Goal: Task Accomplishment & Management: Complete application form

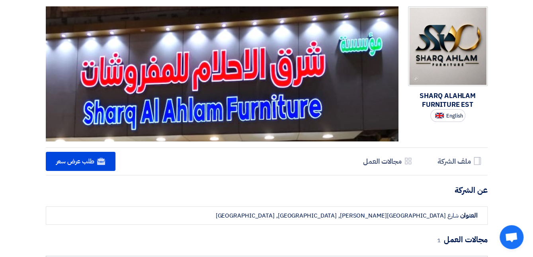
scroll to position [3, 0]
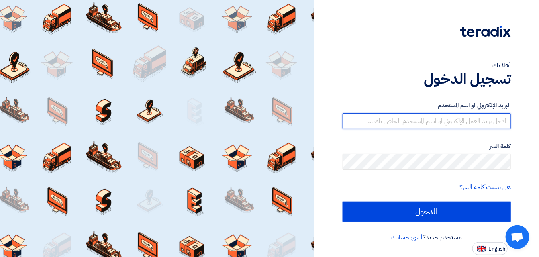
type input "[EMAIL_ADDRESS][DOMAIN_NAME]"
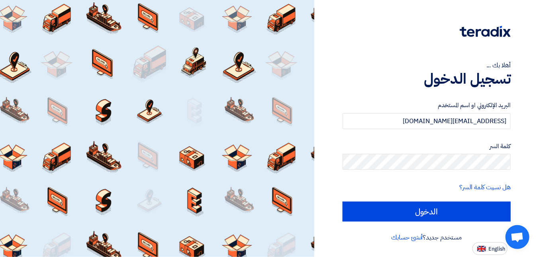
click at [534, 168] on div "أهلا بك ... تسجيل الدخول البريد الإلكتروني او اسم المستخدم afghan477@gmail.com …" at bounding box center [426, 128] width 225 height 257
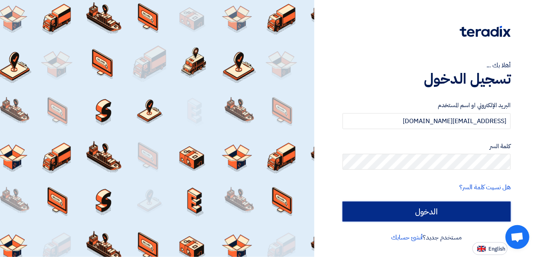
click at [447, 213] on input "الدخول" at bounding box center [427, 212] width 168 height 20
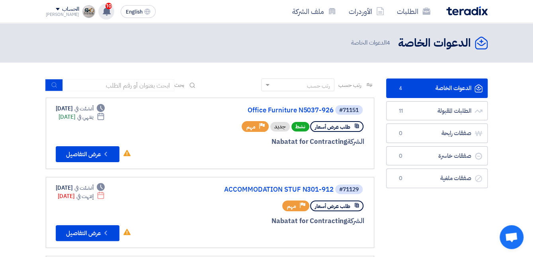
click at [100, 16] on div "10 تم نشر طلب عروض أسعار جديد - شاهد التفاصيل 1 hours ago تم نشر طلب عروض أسعار…" at bounding box center [106, 12] width 16 height 16
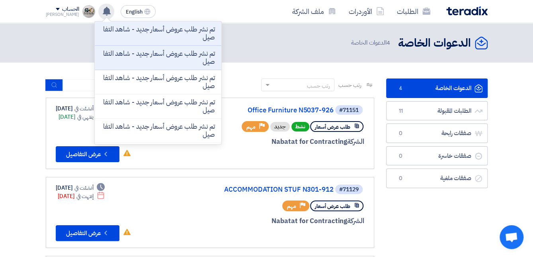
click at [103, 7] on use at bounding box center [107, 11] width 8 height 9
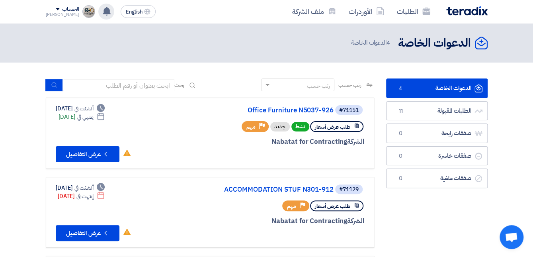
click at [103, 10] on use at bounding box center [107, 11] width 8 height 9
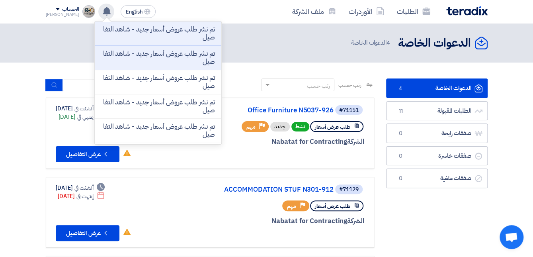
click at [103, 10] on use at bounding box center [107, 11] width 8 height 9
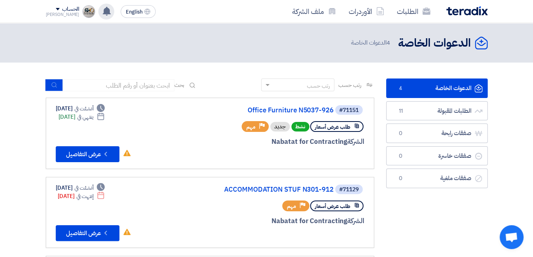
click at [103, 10] on use at bounding box center [107, 11] width 8 height 9
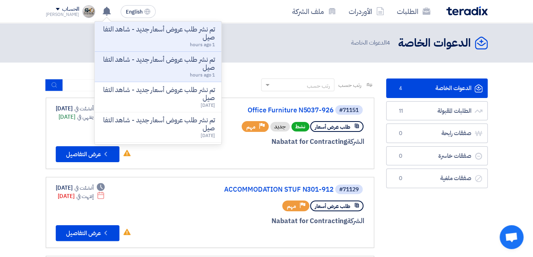
click at [449, 91] on link "الدعوات الخاصة الدعوات الخاصة 4" at bounding box center [437, 88] width 102 height 20
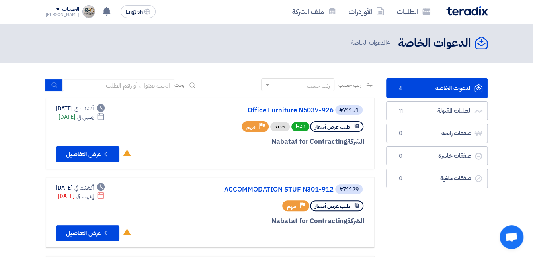
click at [472, 44] on div "الدعوات الخاصة الدعوات الخاصة 4 الدعوات الخاصة" at bounding box center [416, 43] width 143 height 16
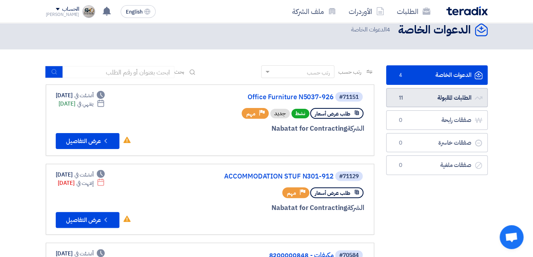
click at [450, 93] on link "الطلبات المقبولة الطلبات المقبولة 11" at bounding box center [437, 98] width 102 height 20
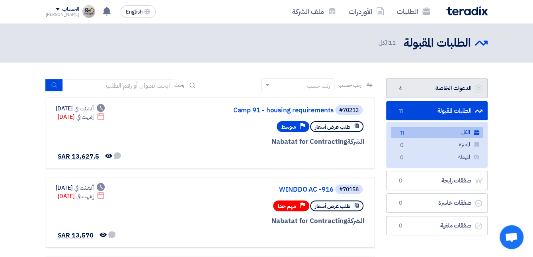
click at [440, 90] on link "الدعوات الخاصة الدعوات الخاصة 4" at bounding box center [437, 88] width 102 height 20
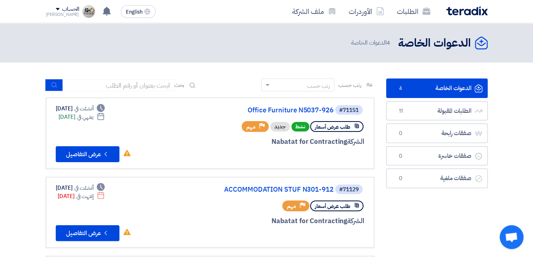
click at [416, 86] on link "الدعوات الخاصة الدعوات الخاصة 4" at bounding box center [437, 88] width 102 height 20
click at [479, 43] on icon "الدعوات الخاصة" at bounding box center [481, 43] width 13 height 13
click at [409, 14] on link "الطلبات" at bounding box center [414, 11] width 46 height 19
click at [368, 13] on link "الأوردرات" at bounding box center [367, 11] width 48 height 19
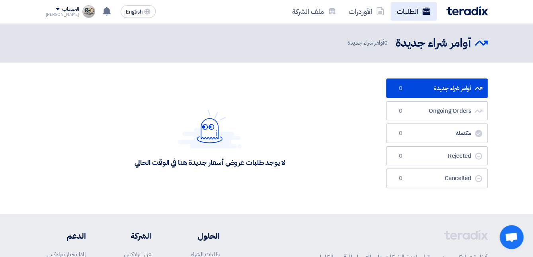
click at [398, 10] on link "الطلبات" at bounding box center [414, 11] width 46 height 19
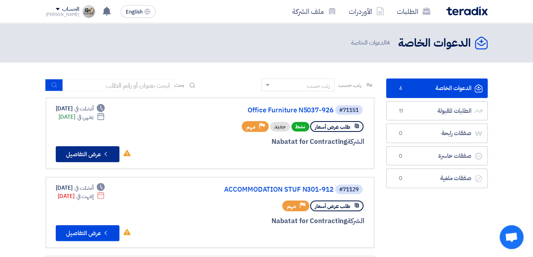
click at [114, 154] on button "Check details عرض التفاصيل" at bounding box center [88, 154] width 64 height 16
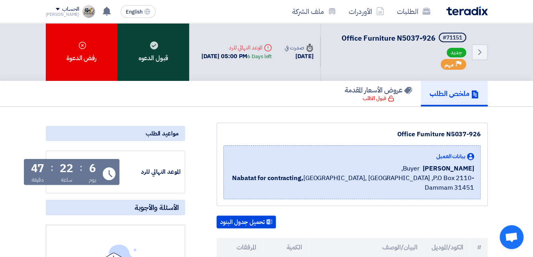
click at [165, 67] on div "قبول الدعوه" at bounding box center [154, 52] width 72 height 58
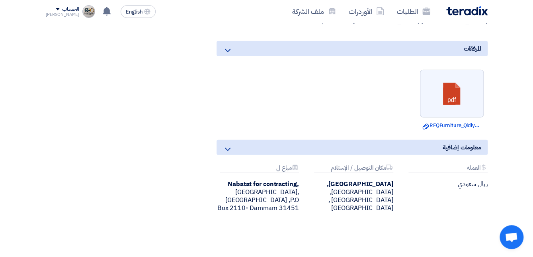
scroll to position [945, 0]
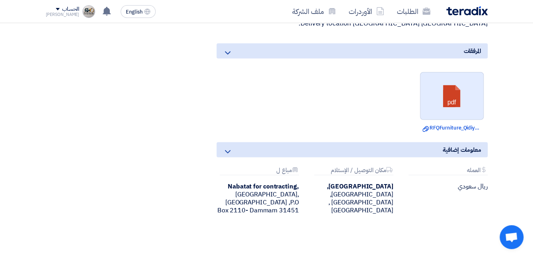
click at [458, 106] on link at bounding box center [453, 97] width 64 height 48
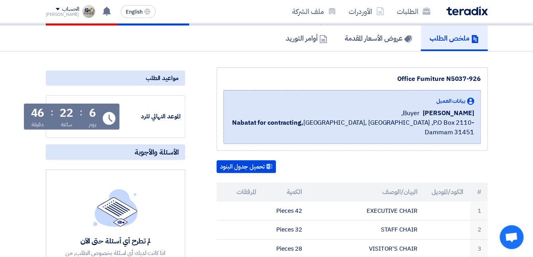
scroll to position [0, 0]
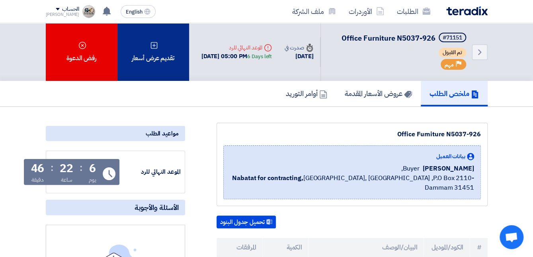
click at [162, 56] on div "تقديم عرض أسعار" at bounding box center [154, 52] width 72 height 58
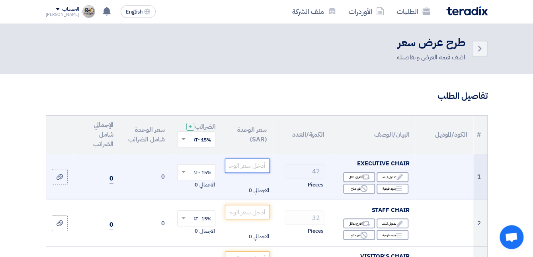
click at [254, 173] on input "number" at bounding box center [247, 166] width 45 height 14
type input "150"
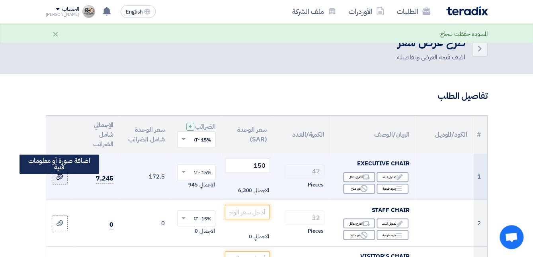
click at [62, 180] on use at bounding box center [60, 177] width 6 height 6
click at [0, 0] on input "file" at bounding box center [0, 0] width 0 height 0
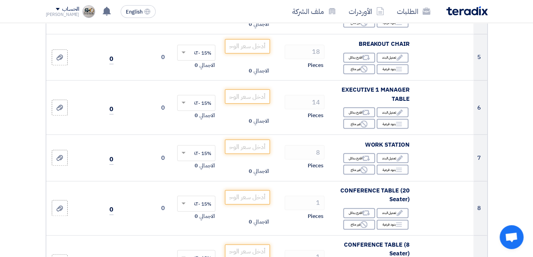
scroll to position [310, 0]
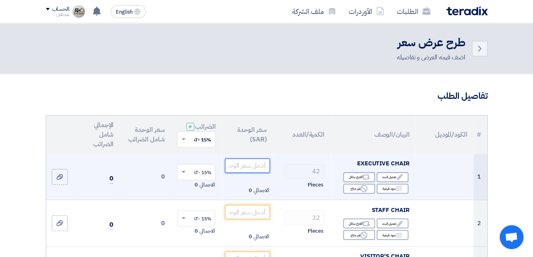
click at [261, 172] on input "number" at bounding box center [247, 166] width 45 height 14
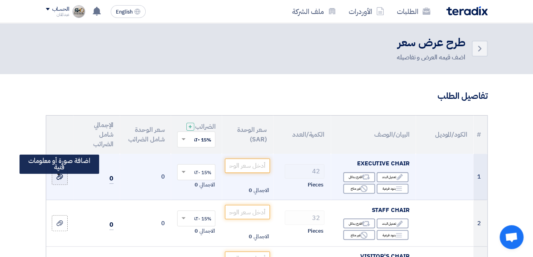
click at [66, 184] on label at bounding box center [60, 177] width 16 height 16
click at [0, 0] on input "file" at bounding box center [0, 0] width 0 height 0
click at [59, 180] on use at bounding box center [60, 177] width 6 height 6
click at [0, 0] on input "file" at bounding box center [0, 0] width 0 height 0
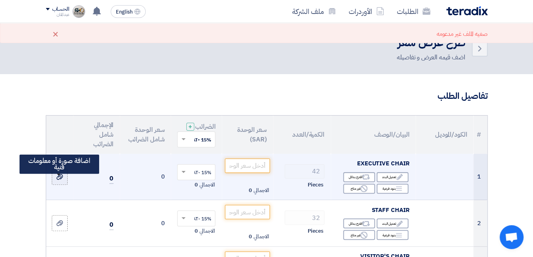
click at [63, 181] on div at bounding box center [60, 176] width 8 height 9
click at [0, 0] on input "file" at bounding box center [0, 0] width 0 height 0
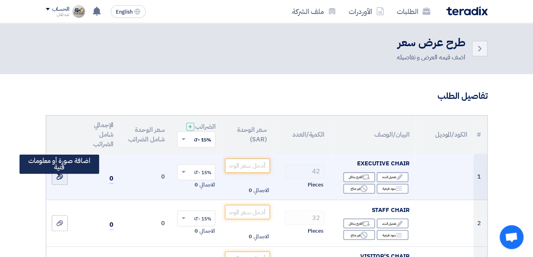
click at [61, 180] on icon at bounding box center [60, 177] width 6 height 6
click at [0, 0] on input "file" at bounding box center [0, 0] width 0 height 0
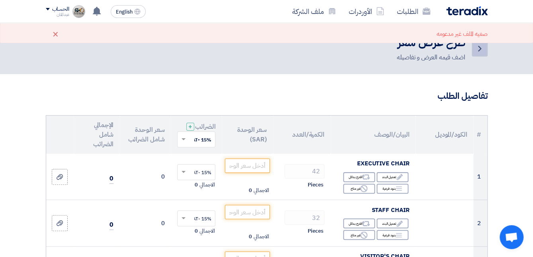
click at [476, 45] on icon "Back" at bounding box center [480, 49] width 10 height 10
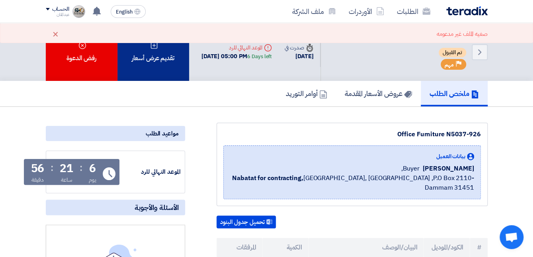
click at [168, 69] on div "تقديم عرض أسعار" at bounding box center [154, 52] width 72 height 58
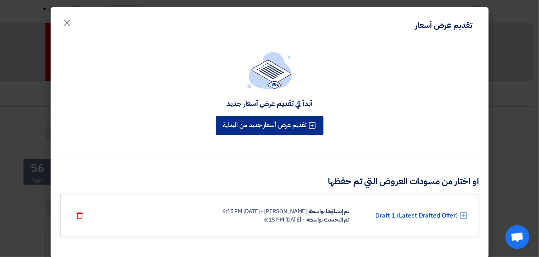
click at [283, 122] on button "تقديم عرض أسعار جديد من البداية" at bounding box center [270, 125] width 108 height 19
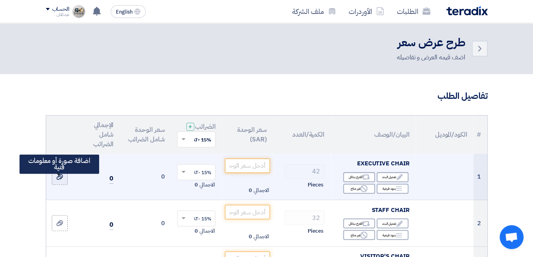
click at [63, 181] on div at bounding box center [60, 176] width 8 height 9
click at [0, 0] on input "file" at bounding box center [0, 0] width 0 height 0
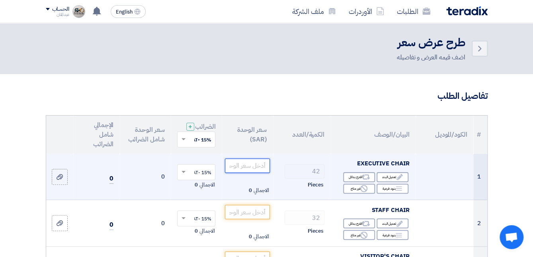
click at [254, 165] on input "number" at bounding box center [247, 166] width 45 height 14
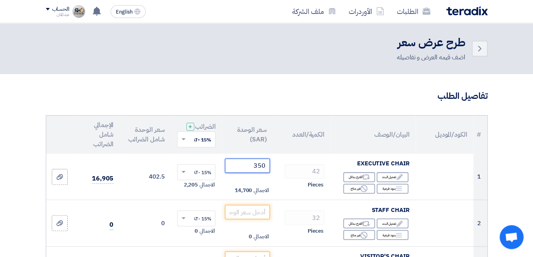
type input "350"
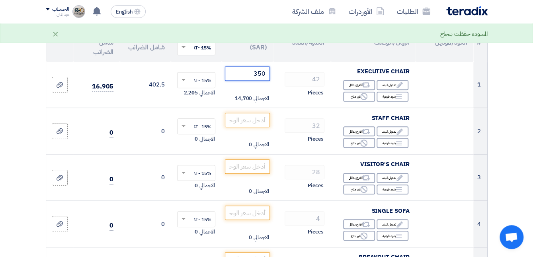
scroll to position [45, 0]
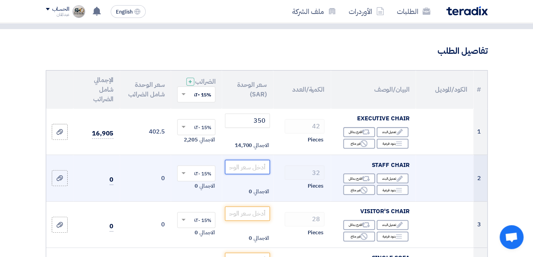
click at [248, 171] on input "number" at bounding box center [247, 167] width 45 height 14
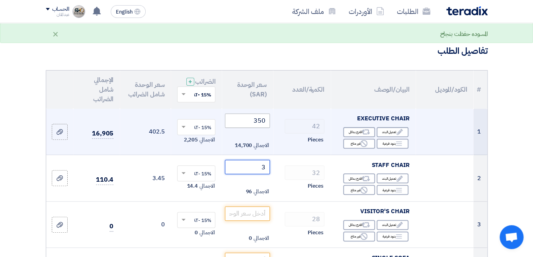
type input "3"
click at [247, 126] on input "350" at bounding box center [247, 121] width 45 height 14
drag, startPoint x: 247, startPoint y: 126, endPoint x: 282, endPoint y: 129, distance: 34.8
click at [282, 129] on tr "1 EXECUTIVE CHAIR Edit تعديل البند Alternative اقترح بدائل Breakdown Reject 42 ×" at bounding box center [266, 132] width 441 height 46
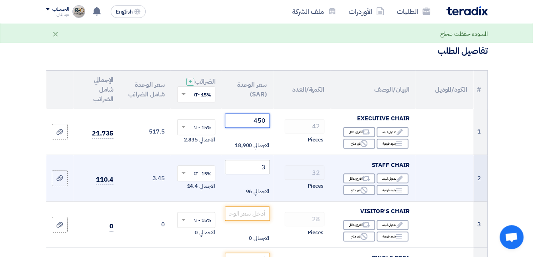
type input "450"
drag, startPoint x: 259, startPoint y: 175, endPoint x: 268, endPoint y: 176, distance: 8.8
click at [268, 174] on input "3" at bounding box center [247, 167] width 45 height 14
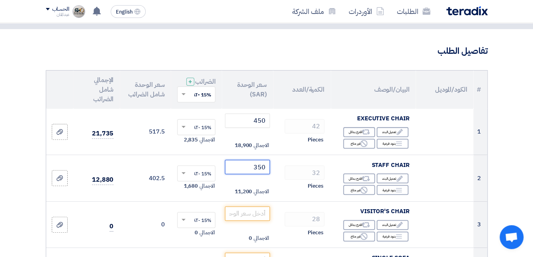
scroll to position [68, 0]
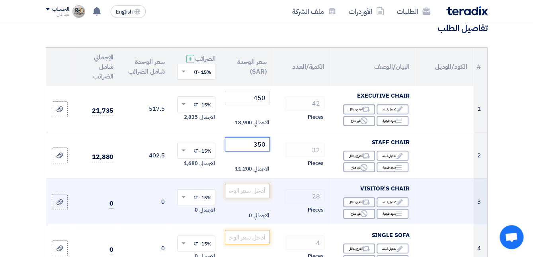
type input "350"
click at [249, 198] on input "number" at bounding box center [247, 191] width 45 height 14
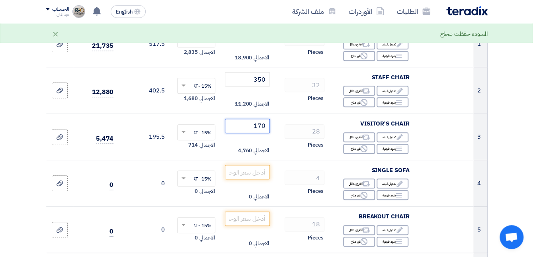
scroll to position [179, 0]
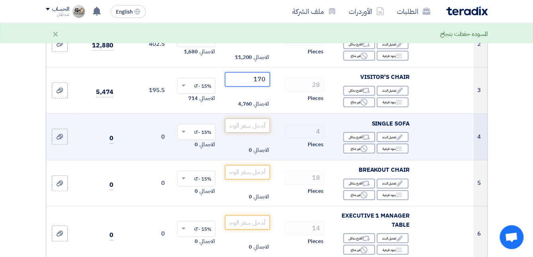
type input "170"
click at [253, 130] on input "number" at bounding box center [247, 125] width 45 height 14
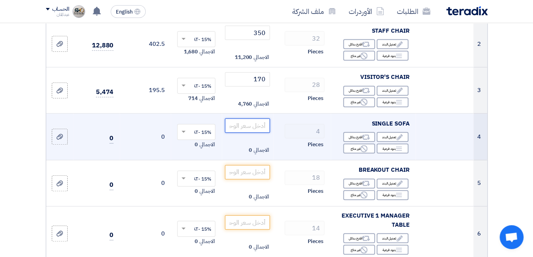
type input "1"
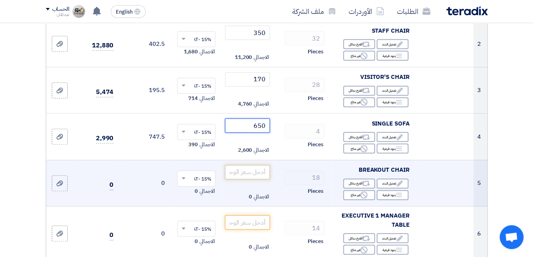
type input "650"
click at [250, 176] on input "number" at bounding box center [247, 172] width 45 height 14
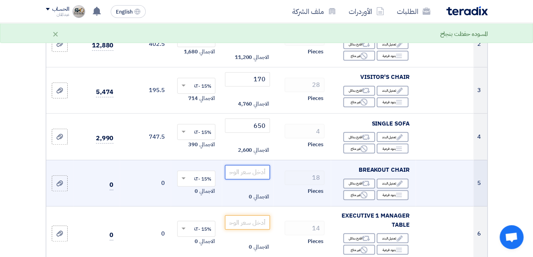
type input "1"
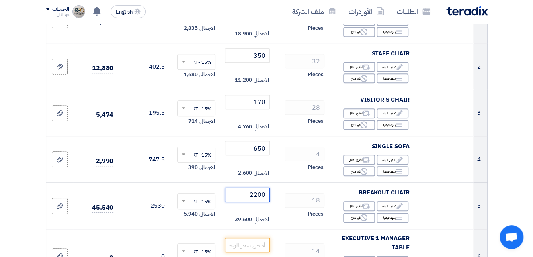
scroll to position [191, 0]
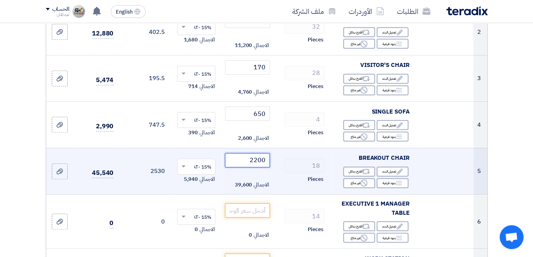
drag, startPoint x: 245, startPoint y: 165, endPoint x: 266, endPoint y: 170, distance: 21.7
click at [266, 167] on input "2200" at bounding box center [247, 160] width 45 height 14
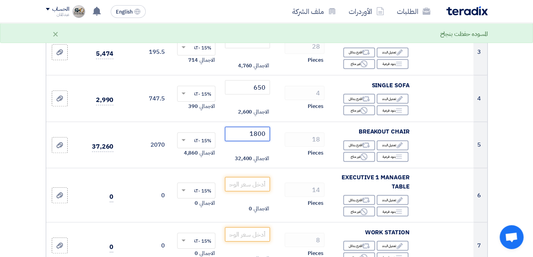
scroll to position [252, 0]
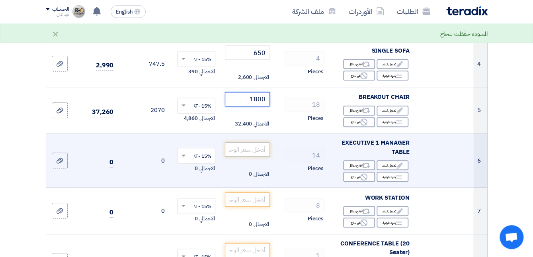
type input "1800"
click at [257, 155] on input "number" at bounding box center [247, 149] width 45 height 14
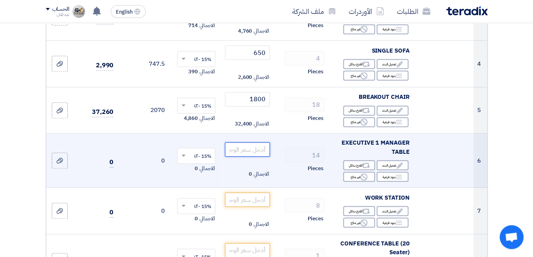
click at [257, 155] on input "number" at bounding box center [247, 149] width 45 height 14
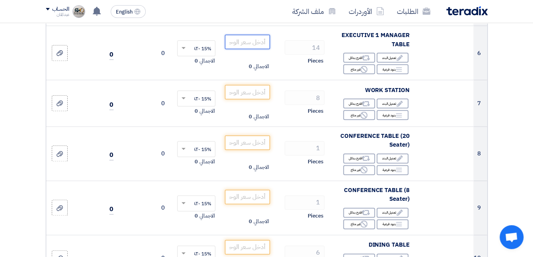
scroll to position [371, 0]
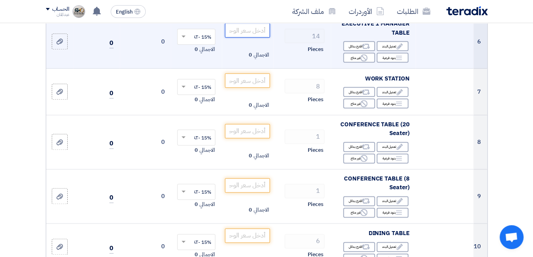
click at [255, 34] on input "number" at bounding box center [247, 30] width 45 height 14
type input "7"
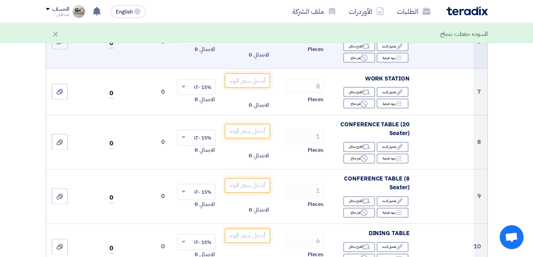
type input "8"
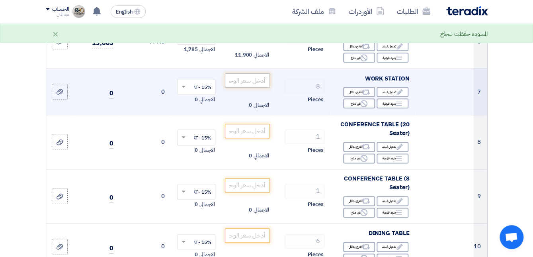
type input "850"
click at [247, 88] on input "number" at bounding box center [247, 80] width 45 height 14
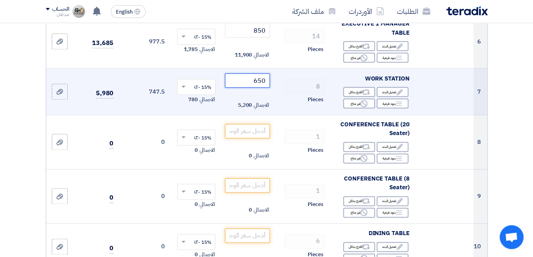
type input "650"
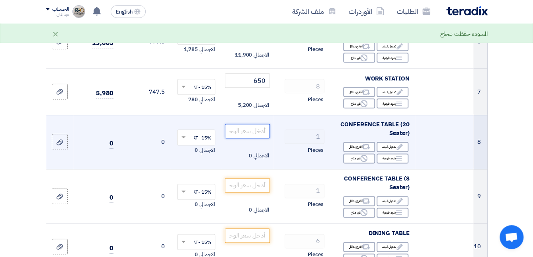
click at [255, 137] on input "number" at bounding box center [247, 131] width 45 height 14
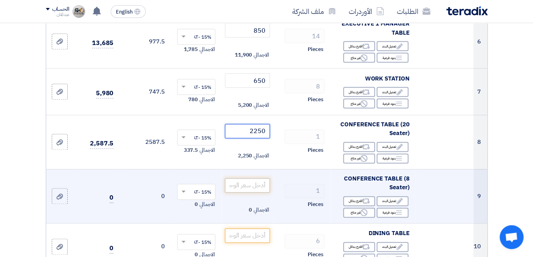
type input "2250"
click at [248, 189] on input "number" at bounding box center [247, 185] width 45 height 14
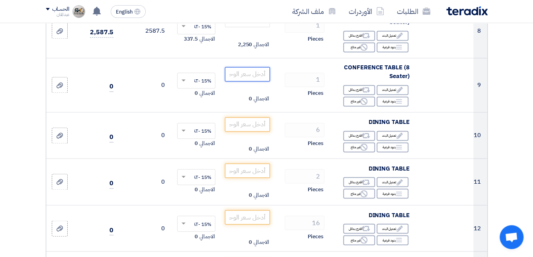
scroll to position [525, 0]
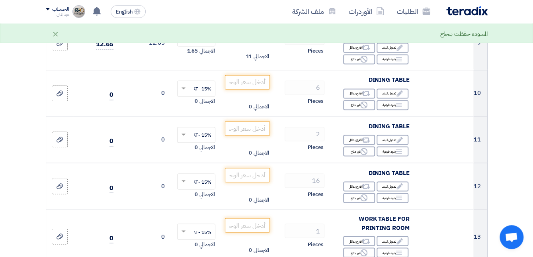
type input "1"
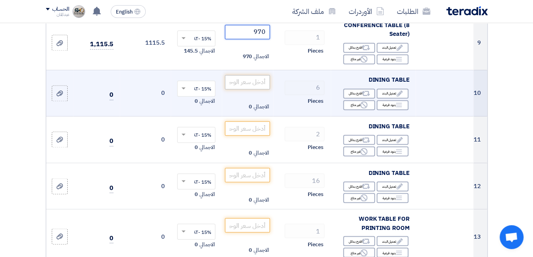
type input "970"
click at [261, 87] on input "number" at bounding box center [247, 82] width 45 height 14
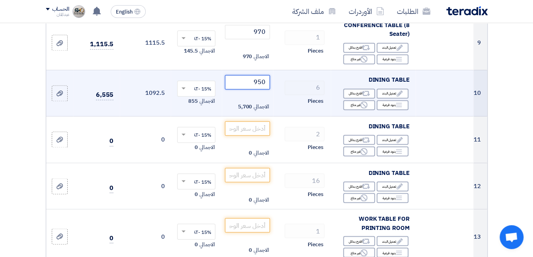
type input "950"
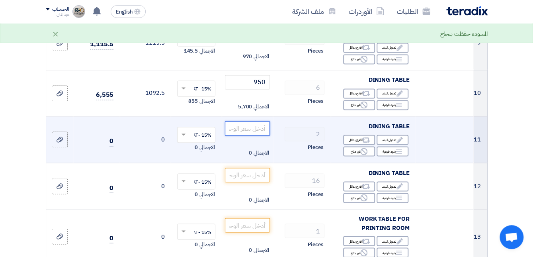
click at [260, 135] on input "number" at bounding box center [247, 128] width 45 height 14
type input "760"
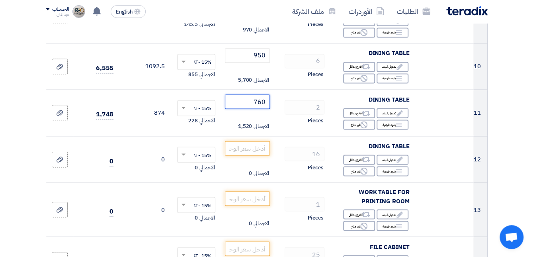
scroll to position [590, 0]
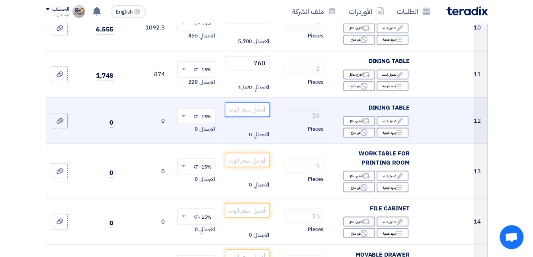
click at [249, 117] on input "number" at bounding box center [247, 109] width 45 height 14
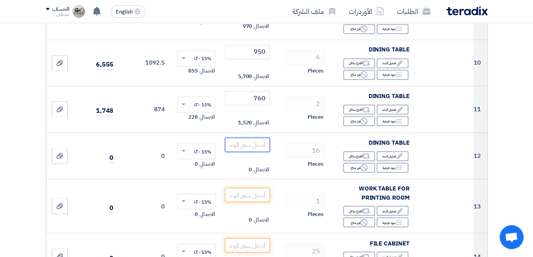
scroll to position [527, 0]
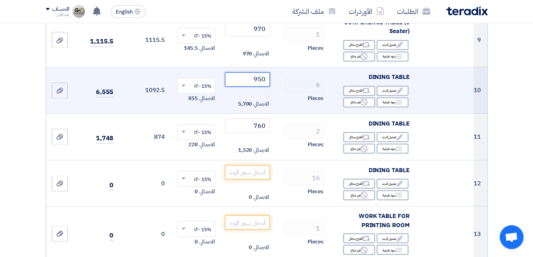
drag, startPoint x: 249, startPoint y: 85, endPoint x: 272, endPoint y: 85, distance: 22.7
click at [272, 85] on td "950 الاجمالي 5,700" at bounding box center [247, 90] width 51 height 47
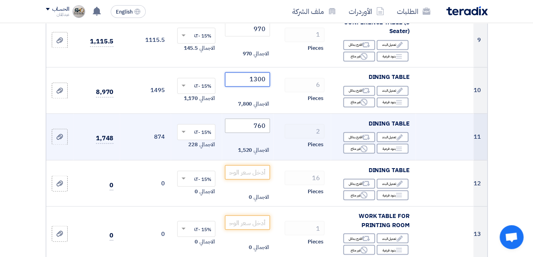
type input "1300"
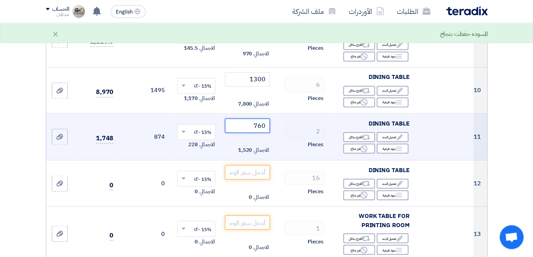
click at [291, 132] on tr "11 DINING TABLE Edit تعديل البند Alternative اقترح بدائل Breakdown Reject 2 760" at bounding box center [266, 137] width 441 height 47
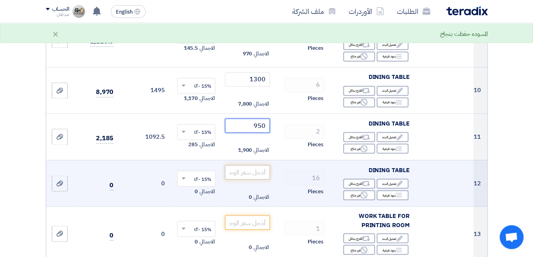
type input "950"
click at [256, 176] on input "number" at bounding box center [247, 172] width 45 height 14
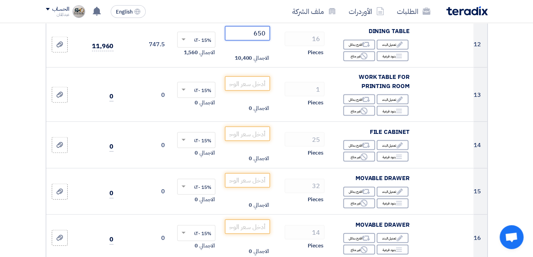
scroll to position [709, 0]
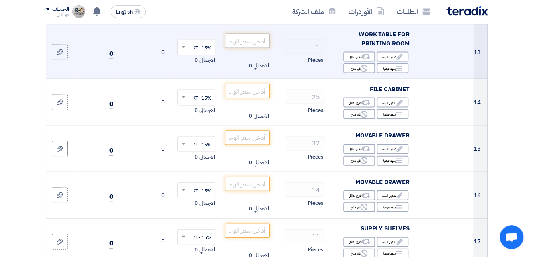
type input "650"
click at [242, 48] on input "number" at bounding box center [247, 41] width 45 height 14
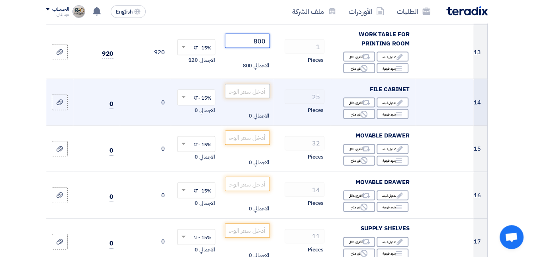
type input "800"
click at [244, 98] on input "number" at bounding box center [247, 91] width 45 height 14
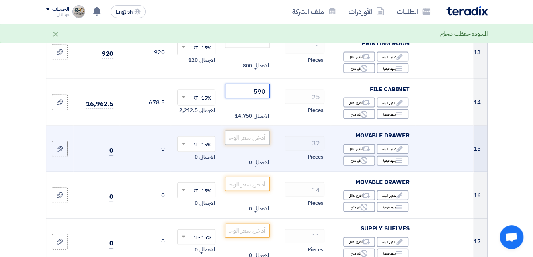
type input "590"
click at [255, 145] on input "number" at bounding box center [247, 138] width 45 height 14
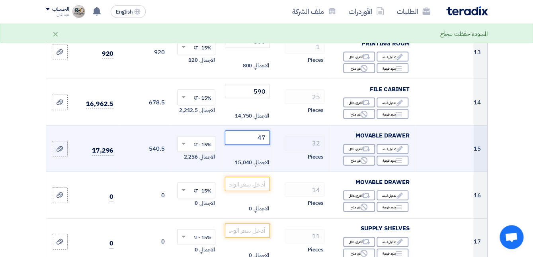
type input "4"
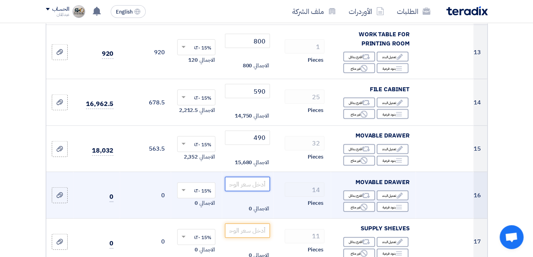
click at [247, 191] on input "number" at bounding box center [247, 184] width 45 height 14
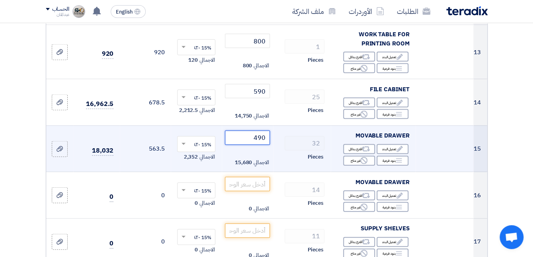
click at [287, 145] on tr "15 MOVABLE DRAWER Edit تعديل البند Alternative اقترح بدائل Breakdown Reject 32 ×" at bounding box center [266, 148] width 441 height 47
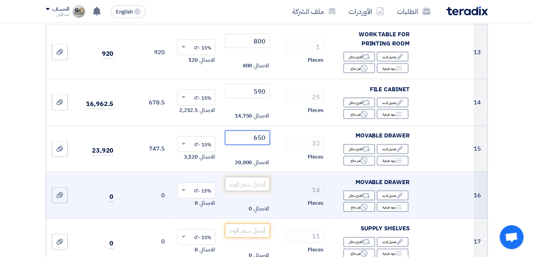
type input "650"
click at [261, 188] on input "number" at bounding box center [247, 184] width 45 height 14
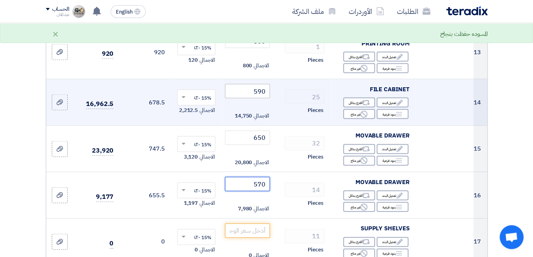
type input "570"
drag, startPoint x: 253, startPoint y: 96, endPoint x: 273, endPoint y: 99, distance: 20.6
click at [273, 99] on td "590 الاجمالي 14,750" at bounding box center [247, 102] width 51 height 47
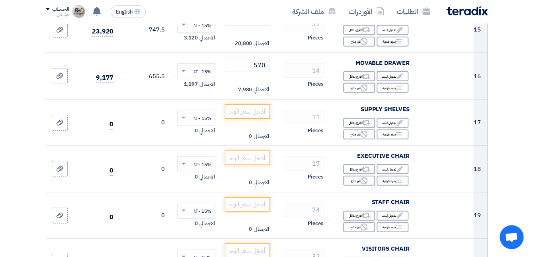
scroll to position [862, 0]
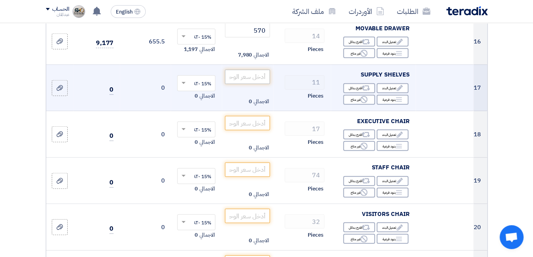
type input "770"
click at [254, 84] on input "number" at bounding box center [247, 77] width 45 height 14
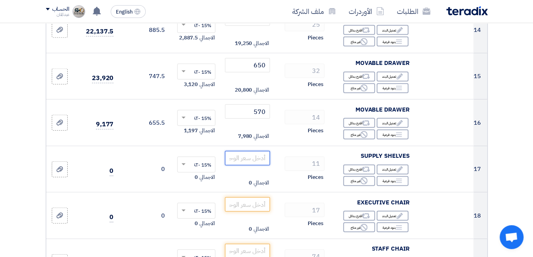
scroll to position [827, 0]
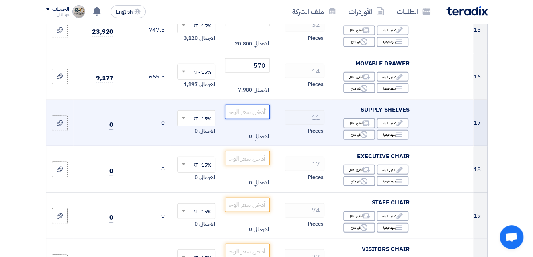
click at [261, 118] on input "number" at bounding box center [247, 112] width 45 height 14
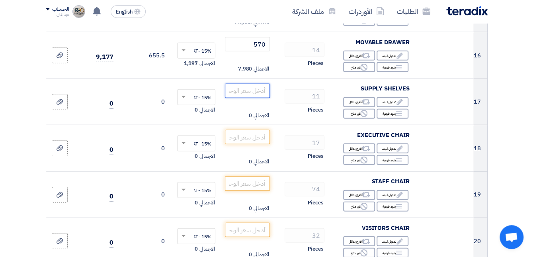
scroll to position [775, 0]
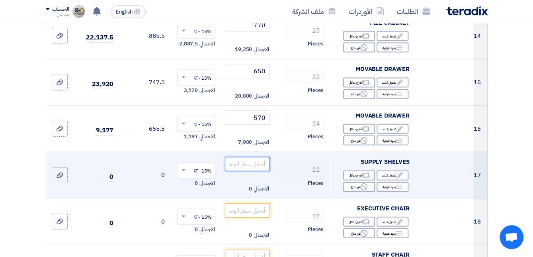
click at [241, 171] on input "number" at bounding box center [247, 164] width 45 height 14
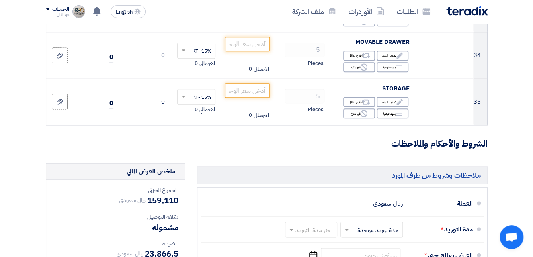
scroll to position [1678, 0]
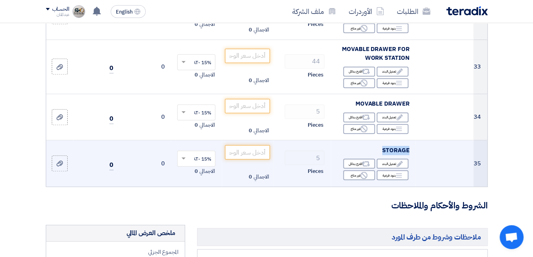
drag, startPoint x: 382, startPoint y: 157, endPoint x: 408, endPoint y: 157, distance: 26.3
click at [408, 155] on div "STORAGE" at bounding box center [373, 150] width 72 height 9
copy span "STORAGE"
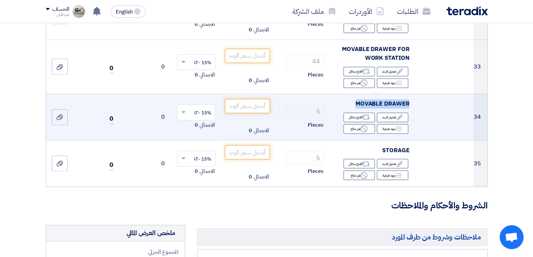
drag, startPoint x: 353, startPoint y: 109, endPoint x: 409, endPoint y: 109, distance: 55.8
click at [409, 108] on div "MOVABLE DRAWER" at bounding box center [373, 103] width 72 height 9
copy span "MOVABLE DRAWER"
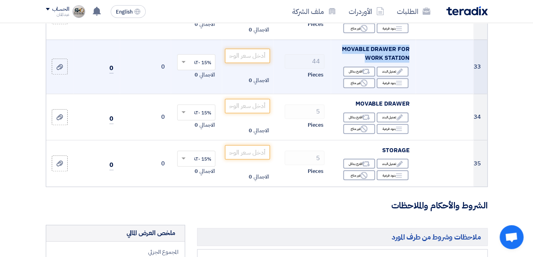
drag, startPoint x: 364, startPoint y: 63, endPoint x: 419, endPoint y: 61, distance: 55.0
click at [419, 61] on tr "33 MOVABLE DRAWER FOR WORK STATION Edit تعديل البند Alternative اقترح بدائل Bre…" at bounding box center [266, 66] width 441 height 54
copy tr "MOVABLE DRAWER FOR WORK STATION"
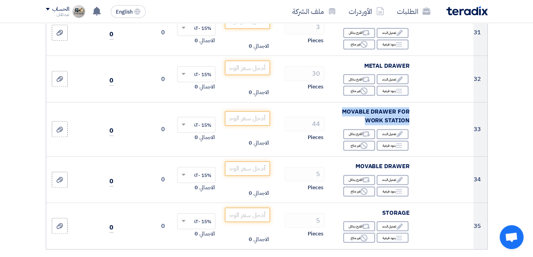
scroll to position [1614, 0]
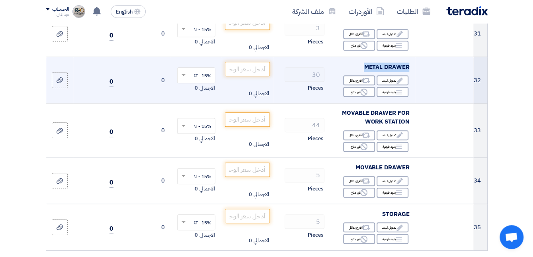
drag, startPoint x: 363, startPoint y: 72, endPoint x: 408, endPoint y: 73, distance: 45.0
click at [408, 72] on div "METAL DRAWER" at bounding box center [373, 67] width 72 height 9
copy span "METAL DRAWER"
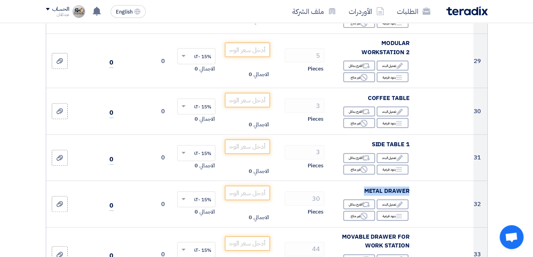
scroll to position [1487, 0]
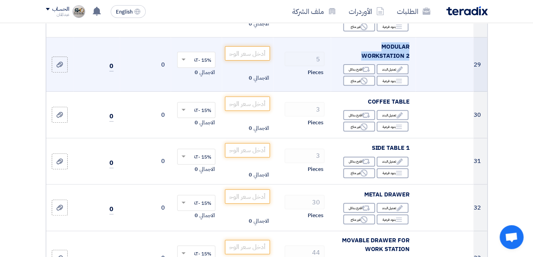
drag, startPoint x: 358, startPoint y: 61, endPoint x: 414, endPoint y: 51, distance: 57.1
click at [414, 51] on td "MODULAR WORKSTATION 2 Edit تعديل البند Alternative اقترح بدائل Breakdown بنود ف…" at bounding box center [373, 64] width 85 height 54
copy span "MODULAR WORKSTATION 2"
click at [253, 58] on input "number" at bounding box center [247, 53] width 45 height 14
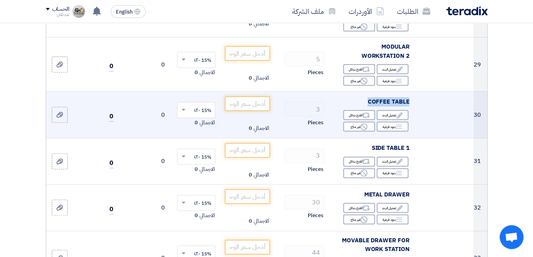
drag, startPoint x: 365, startPoint y: 110, endPoint x: 408, endPoint y: 108, distance: 43.1
click at [408, 106] on div "COFFEE TABLE" at bounding box center [373, 101] width 72 height 9
copy span "COFFEE TABLE"
click at [259, 108] on input "number" at bounding box center [247, 103] width 45 height 14
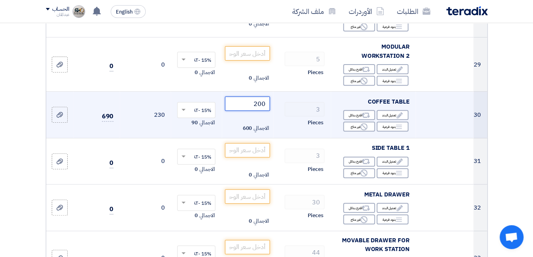
type input "200"
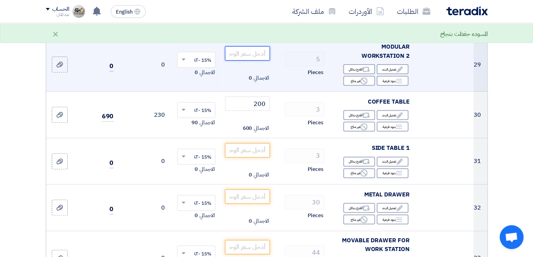
click at [241, 58] on input "number" at bounding box center [247, 53] width 45 height 14
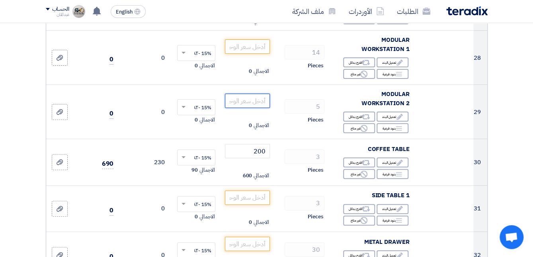
scroll to position [1439, 0]
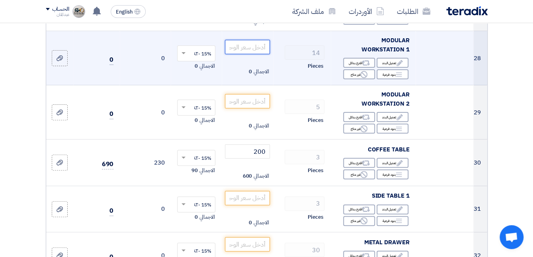
click at [245, 54] on input "number" at bounding box center [247, 47] width 45 height 14
type input "6"
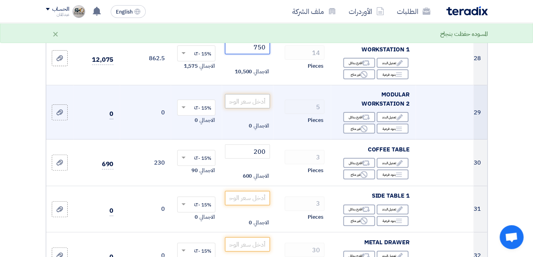
type input "750"
click at [252, 106] on input "number" at bounding box center [247, 101] width 45 height 14
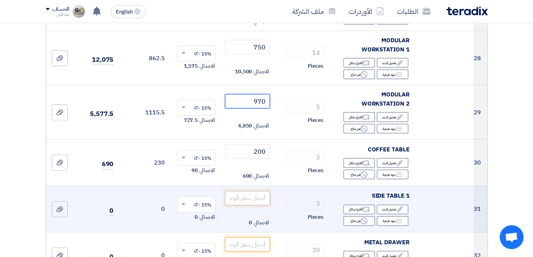
type input "970"
click at [234, 204] on input "number" at bounding box center [247, 198] width 45 height 14
type input "1"
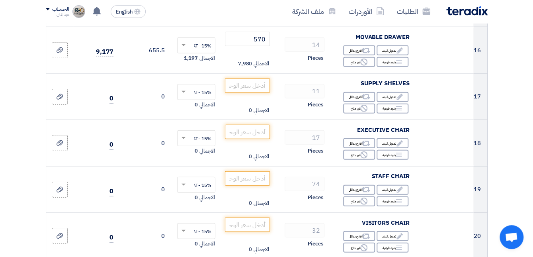
scroll to position [730, 0]
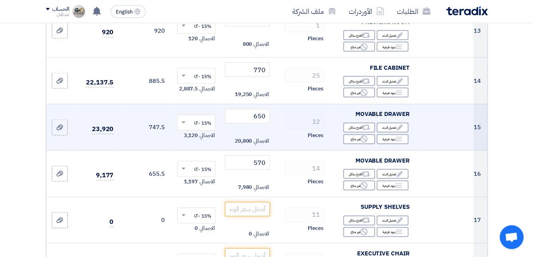
type input "200"
drag, startPoint x: 357, startPoint y: 120, endPoint x: 412, endPoint y: 124, distance: 55.6
click at [412, 124] on td "MOVABLE DRAWER Edit تعديل البند Alternative اقترح بدائل Breakdown بنود فرعية Re…" at bounding box center [373, 127] width 85 height 47
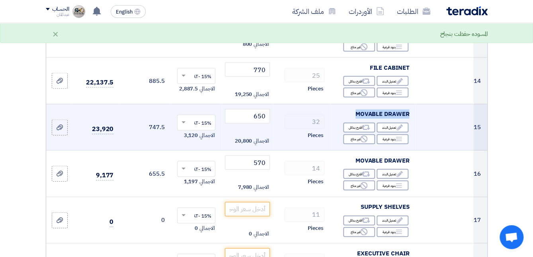
copy span "MOVABLE DRAWER"
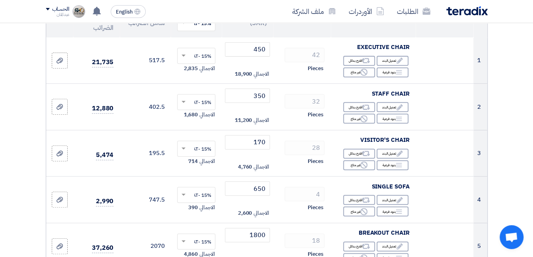
scroll to position [0, 0]
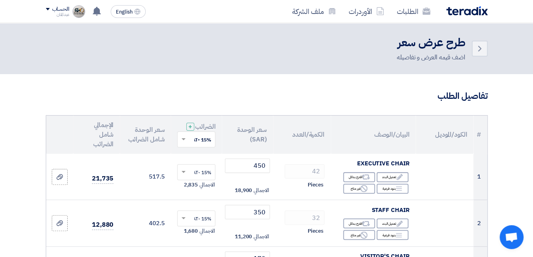
click at [470, 49] on div "Back" at bounding box center [477, 49] width 22 height 16
click at [473, 51] on link "Back" at bounding box center [480, 49] width 16 height 16
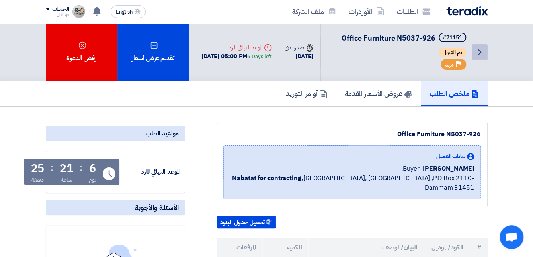
click at [480, 57] on icon "Back" at bounding box center [480, 52] width 10 height 10
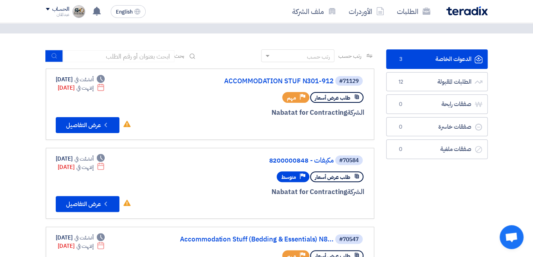
scroll to position [44, 0]
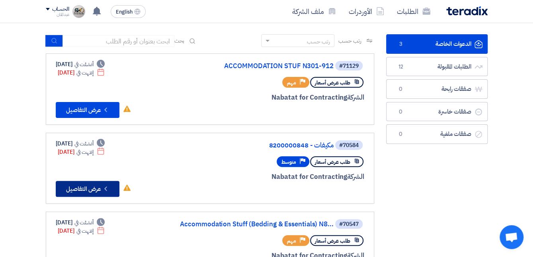
click at [86, 190] on button "Check details عرض التفاصيل" at bounding box center [88, 189] width 64 height 16
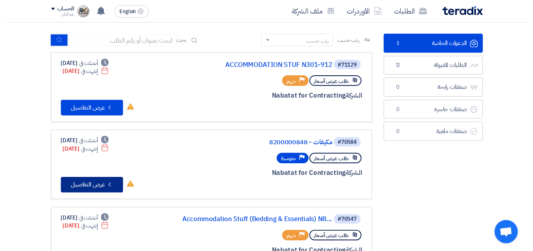
scroll to position [0, 0]
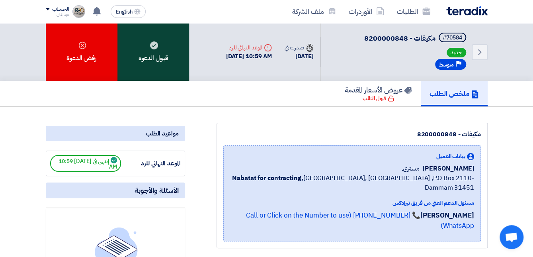
click at [156, 63] on div "قبول الدعوه" at bounding box center [154, 52] width 72 height 58
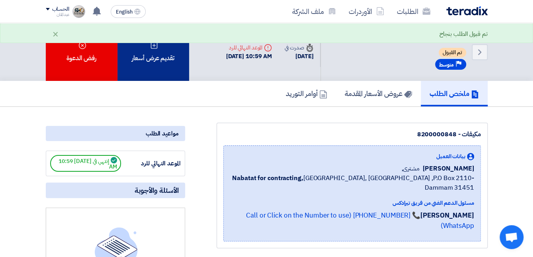
click at [155, 54] on div "تقديم عرض أسعار" at bounding box center [154, 52] width 72 height 58
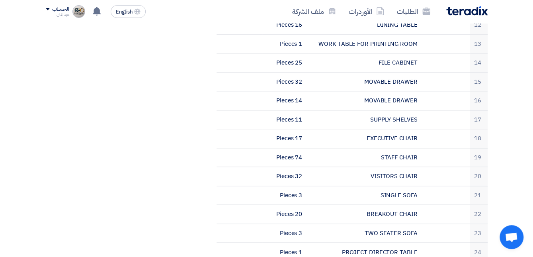
scroll to position [456, 0]
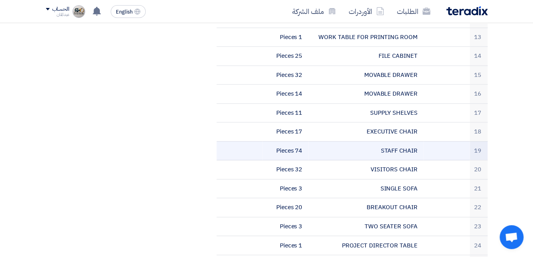
click at [437, 155] on td at bounding box center [447, 150] width 46 height 19
click at [404, 153] on td "STAFF CHAIR" at bounding box center [366, 150] width 115 height 19
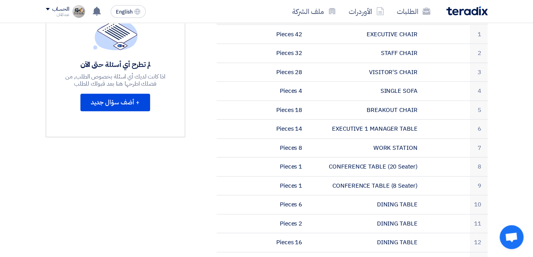
scroll to position [7, 0]
